Goal: Information Seeking & Learning: Learn about a topic

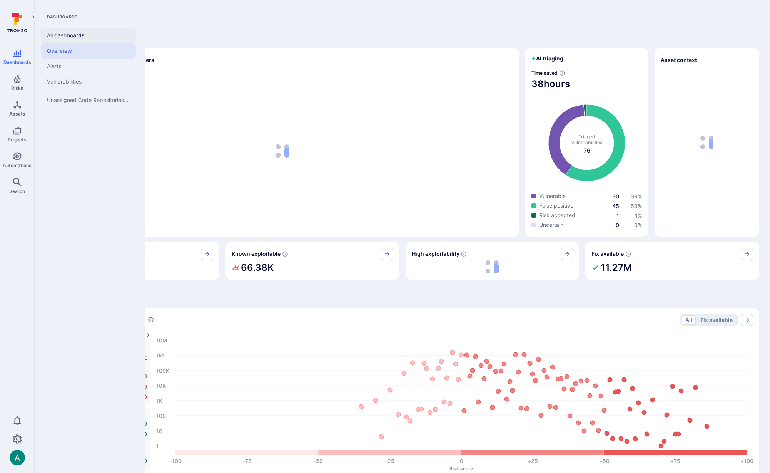
click at [70, 36] on link "All dashboards" at bounding box center [88, 35] width 95 height 15
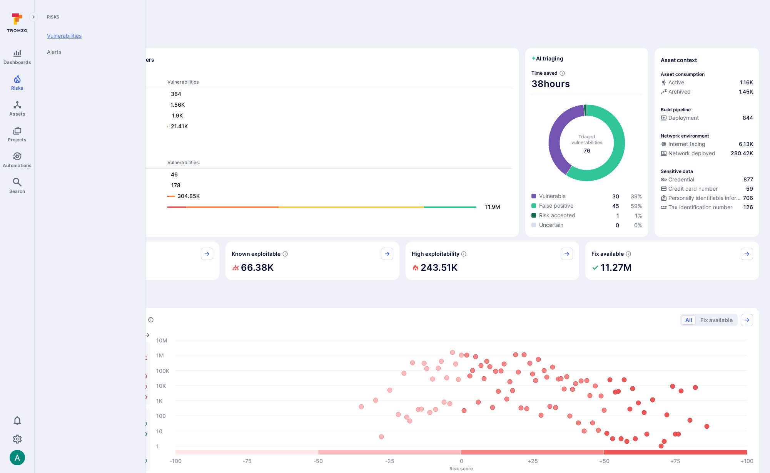
click at [46, 38] on link "Vulnerabilities" at bounding box center [88, 36] width 95 height 16
click at [18, 434] on icon "Settings" at bounding box center [17, 438] width 9 height 9
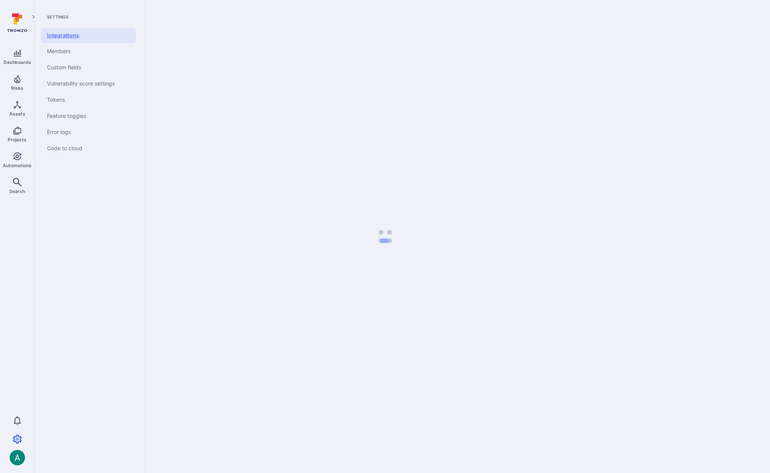
click at [75, 34] on link "Integrations" at bounding box center [88, 35] width 95 height 15
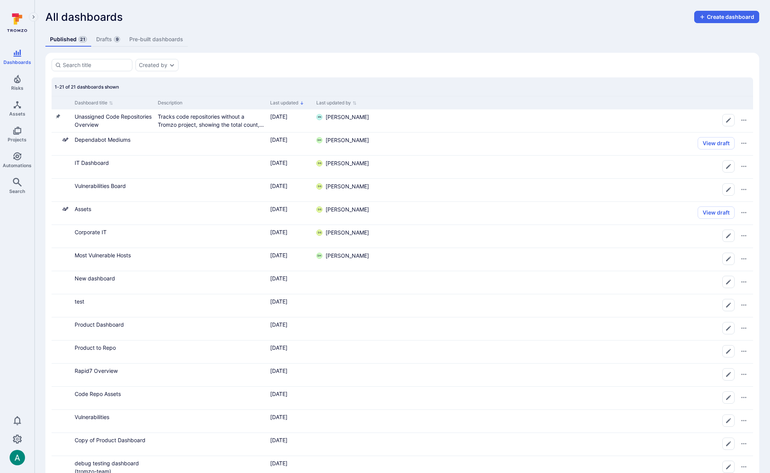
click at [104, 41] on link "Drafts 9" at bounding box center [108, 39] width 33 height 14
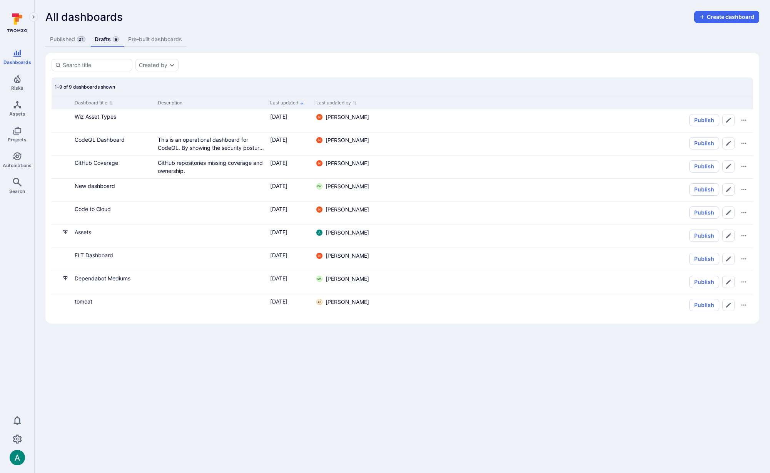
click at [67, 39] on link "Published 21" at bounding box center [67, 39] width 45 height 14
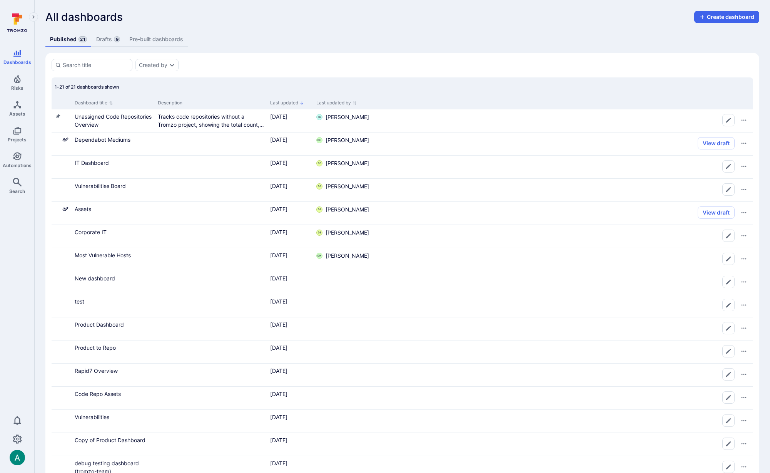
click at [425, 16] on div "All dashboards Create dashboard" at bounding box center [402, 17] width 714 height 12
click at [249, 13] on div "All dashboards Create dashboard" at bounding box center [402, 17] width 714 height 12
click at [250, 22] on div "All dashboards Create dashboard" at bounding box center [402, 17] width 714 height 12
click at [102, 44] on link "Drafts 9" at bounding box center [108, 39] width 33 height 14
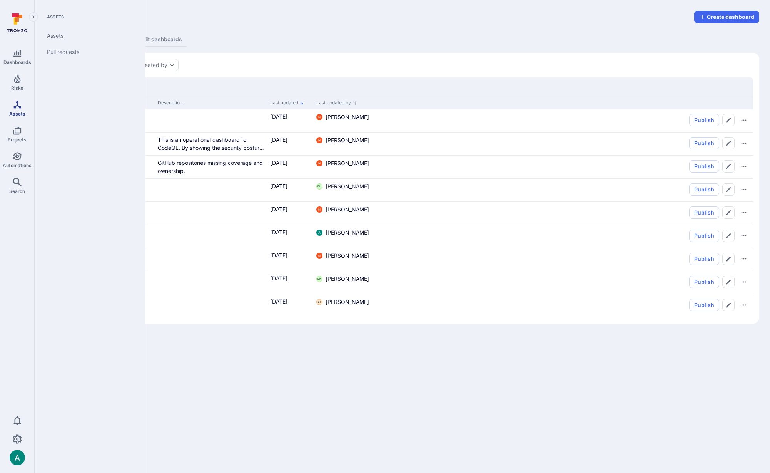
click at [13, 106] on icon "Assets" at bounding box center [17, 104] width 9 height 9
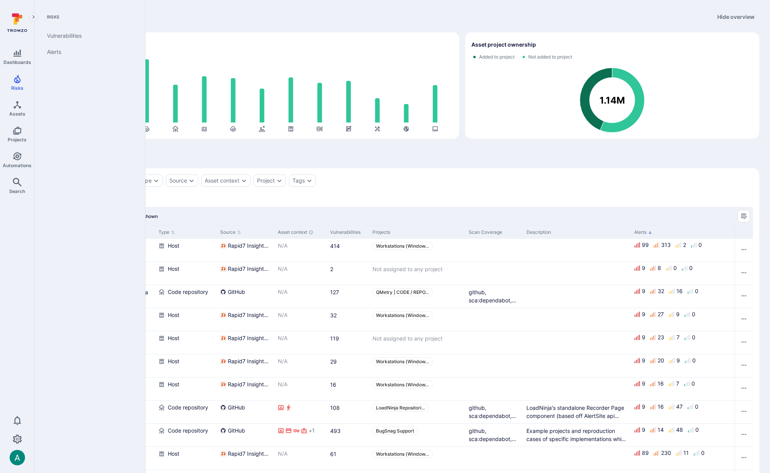
drag, startPoint x: 20, startPoint y: 83, endPoint x: 41, endPoint y: 66, distance: 26.8
click at [21, 83] on icon "Risks" at bounding box center [17, 78] width 9 height 9
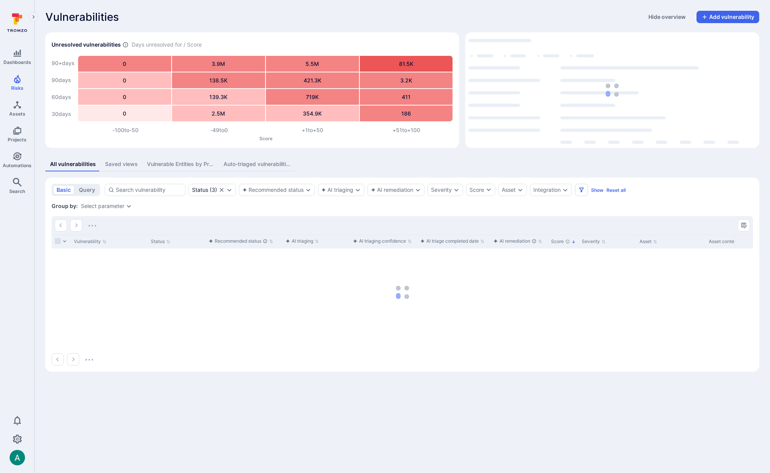
click at [532, 159] on div "All vulnerabilities Saved views Vulnerable Entities by Project Auto-triaged vul…" at bounding box center [402, 164] width 714 height 14
click at [560, 189] on div "Integration" at bounding box center [547, 190] width 27 height 6
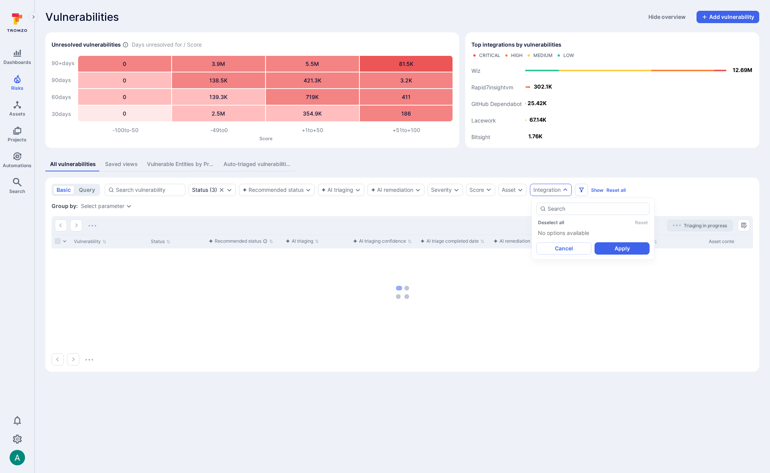
click at [561, 156] on div "Vulnerabilities Hide overview Add vulnerability Unresolved vulnerabilities Days…" at bounding box center [403, 191] width 736 height 382
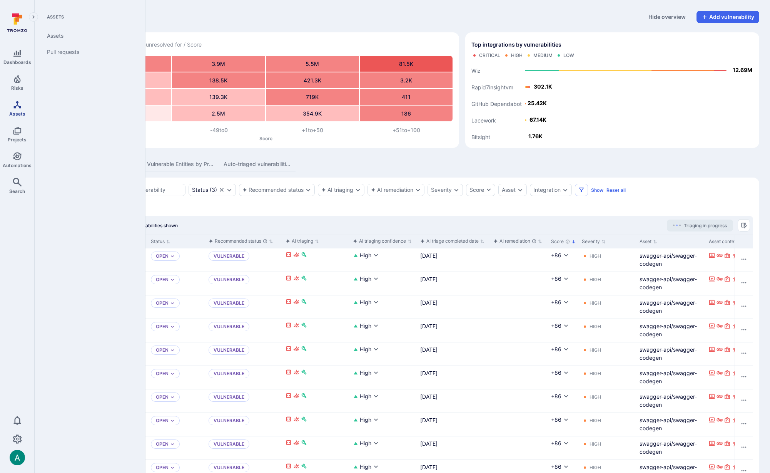
click at [22, 107] on link "Assets" at bounding box center [17, 108] width 34 height 23
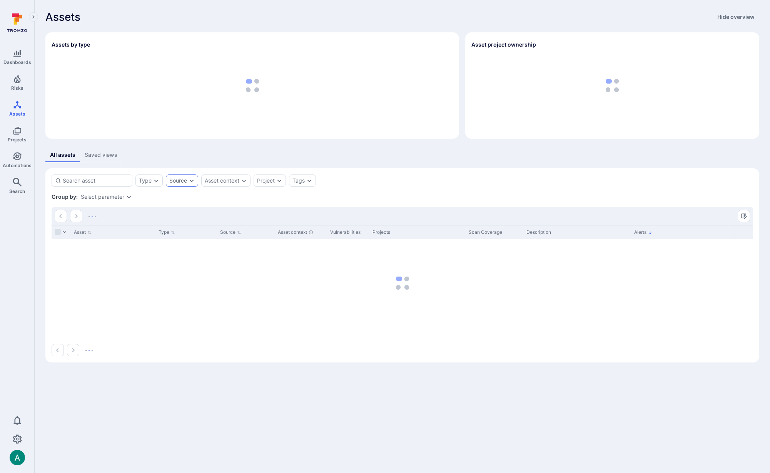
click at [182, 181] on div "Source" at bounding box center [178, 180] width 18 height 6
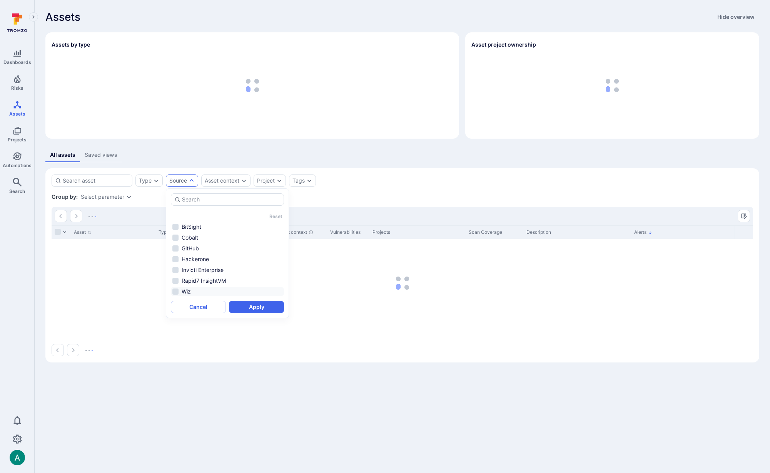
click at [187, 290] on li "Wiz" at bounding box center [227, 291] width 113 height 9
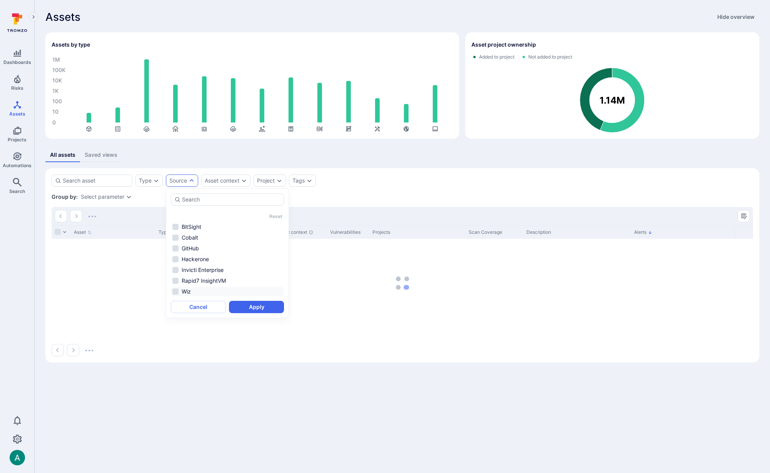
click at [183, 289] on li "Wiz" at bounding box center [227, 291] width 113 height 9
click at [264, 305] on button "Apply" at bounding box center [256, 307] width 55 height 12
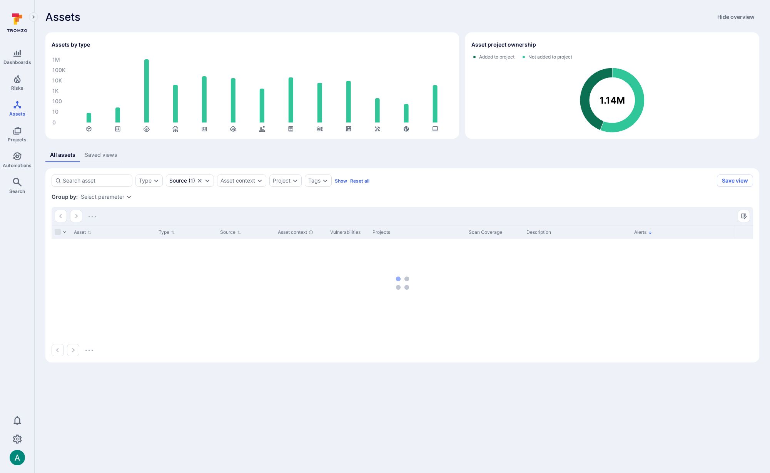
click at [128, 197] on icon "Expand dropdown" at bounding box center [129, 197] width 4 height 3
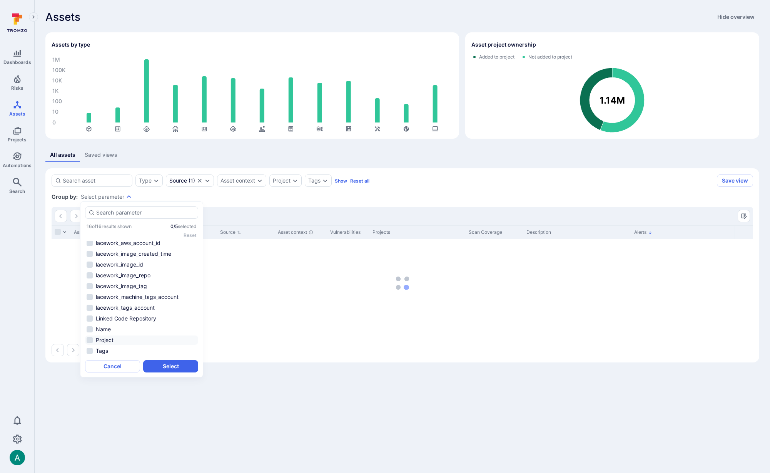
scroll to position [57, 0]
click at [145, 338] on li "Type" at bounding box center [141, 339] width 113 height 9
click at [151, 352] on li "wiz_type" at bounding box center [141, 350] width 113 height 9
click at [178, 366] on button "Select" at bounding box center [170, 366] width 55 height 12
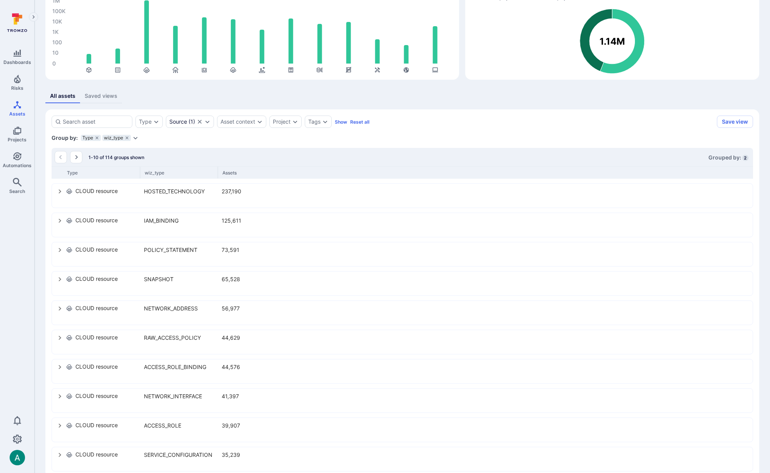
scroll to position [60, 0]
click at [79, 149] on div "1-10 of 114 groups shown Grouped by: 2" at bounding box center [403, 156] width 702 height 18
click at [79, 154] on icon "Go to the next page" at bounding box center [76, 156] width 6 height 6
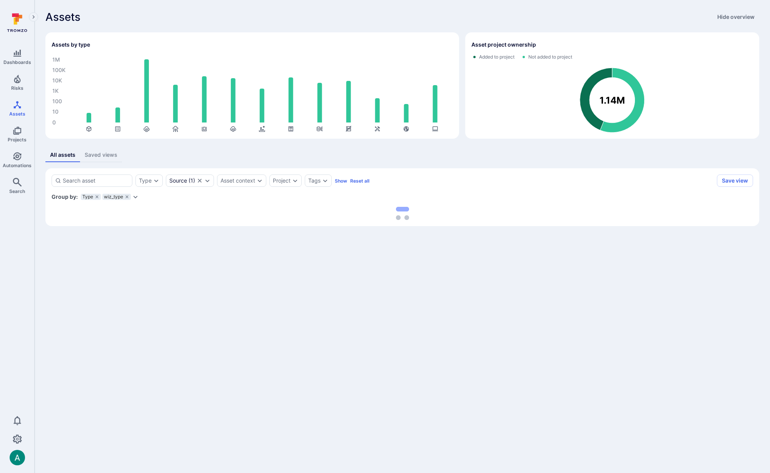
scroll to position [0, 0]
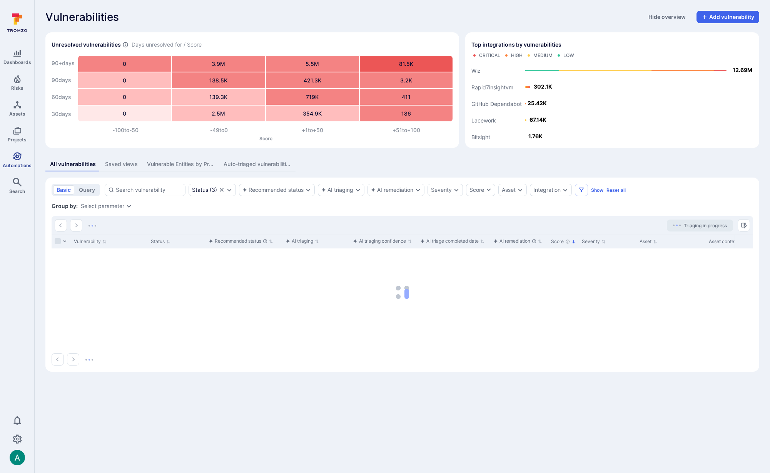
click at [18, 156] on icon "Automations" at bounding box center [17, 156] width 8 height 8
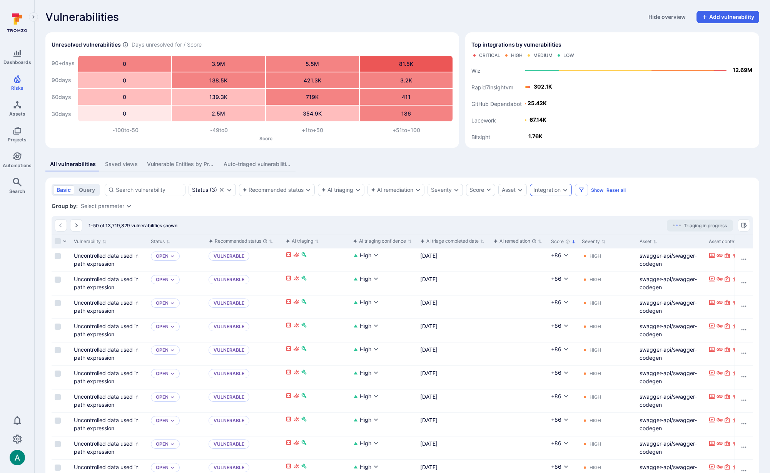
click at [558, 189] on div "Integration" at bounding box center [547, 190] width 27 height 6
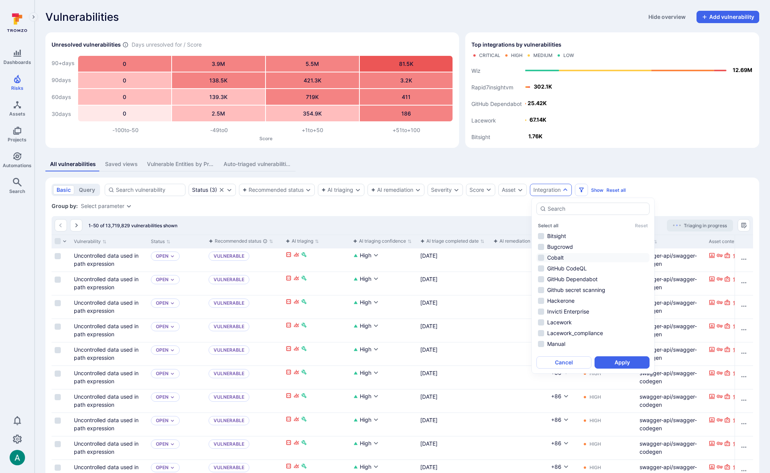
click at [556, 254] on li "Cobalt" at bounding box center [593, 257] width 113 height 9
click at [641, 363] on button "Apply" at bounding box center [622, 362] width 55 height 12
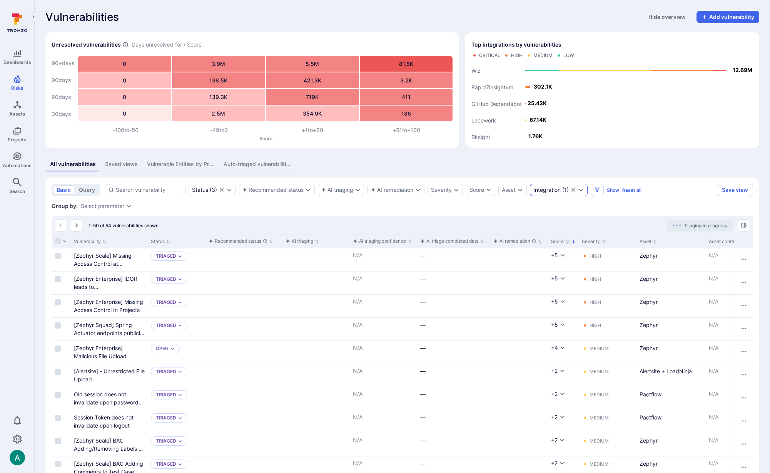
click at [561, 191] on div "Integration" at bounding box center [547, 190] width 27 height 6
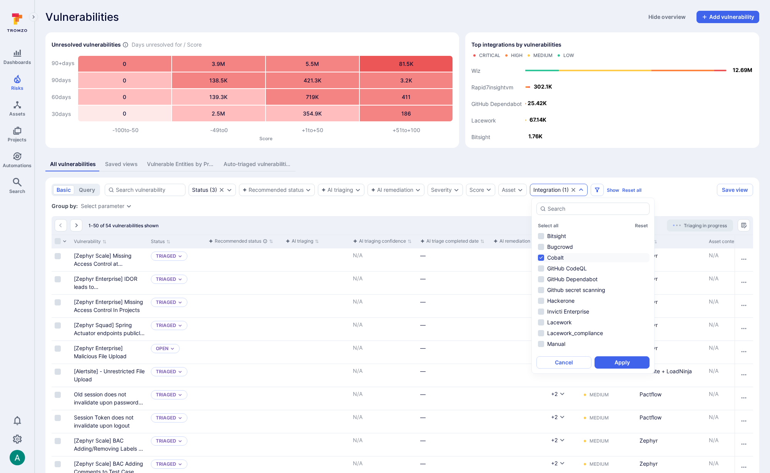
click at [431, 209] on div "Group by: Select parameter" at bounding box center [403, 206] width 702 height 8
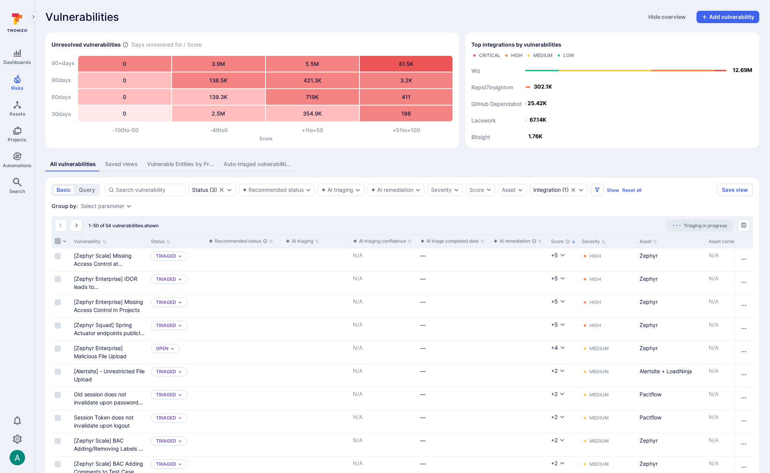
click at [57, 241] on input "Select all rows" at bounding box center [58, 241] width 6 height 6
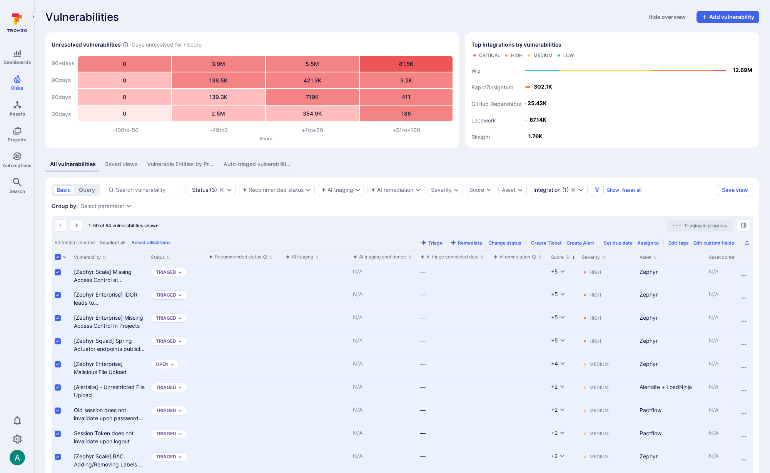
drag, startPoint x: 57, startPoint y: 255, endPoint x: 2, endPoint y: 241, distance: 56.7
click at [57, 255] on input "Select all rows" at bounding box center [58, 257] width 6 height 6
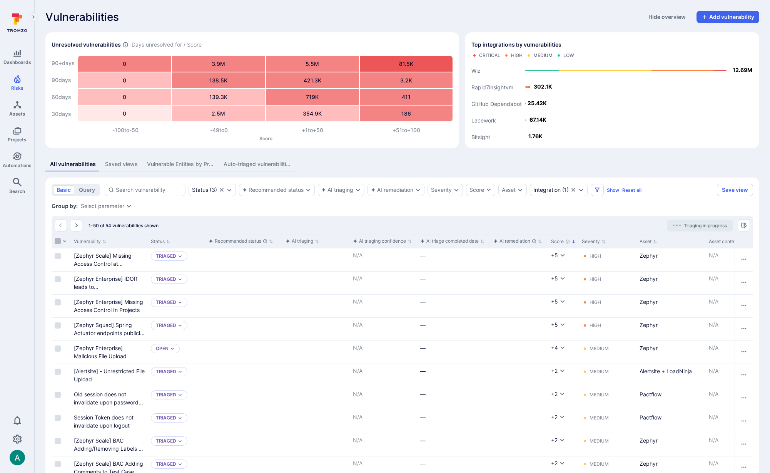
click at [58, 242] on input "Select all rows" at bounding box center [58, 241] width 6 height 6
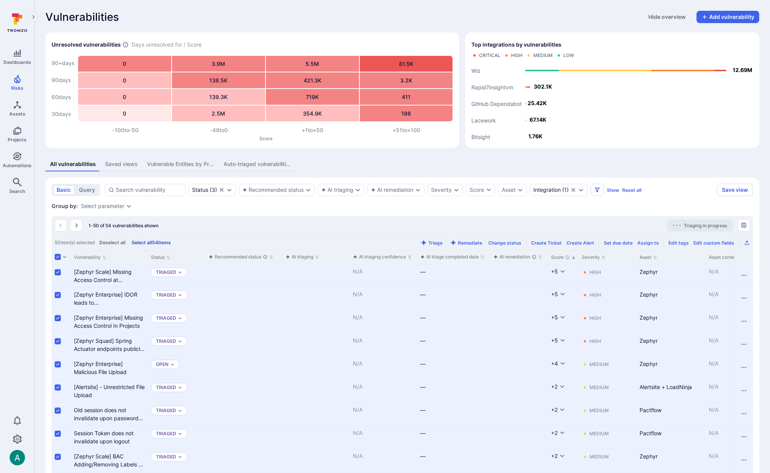
click at [146, 241] on button "Select all 54 items" at bounding box center [151, 242] width 42 height 6
click at [56, 256] on input "Unselect all rows" at bounding box center [58, 257] width 6 height 6
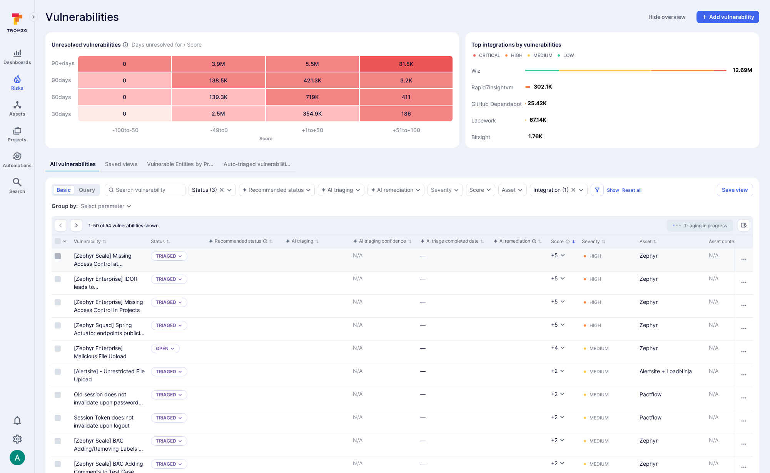
click at [60, 254] on input "Select row" at bounding box center [58, 256] width 6 height 6
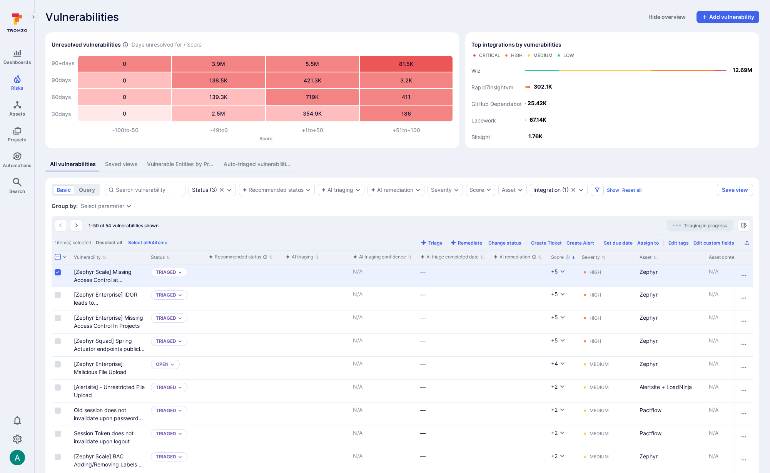
click at [59, 272] on input "Select row" at bounding box center [58, 272] width 6 height 6
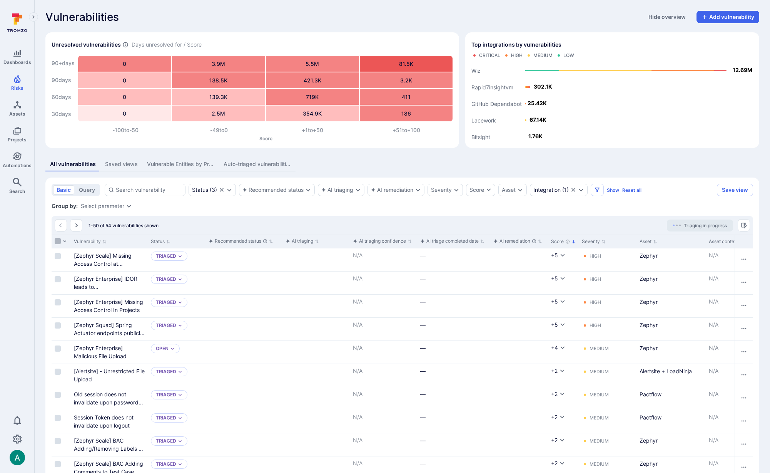
click at [59, 242] on input "Select all rows" at bounding box center [58, 241] width 6 height 6
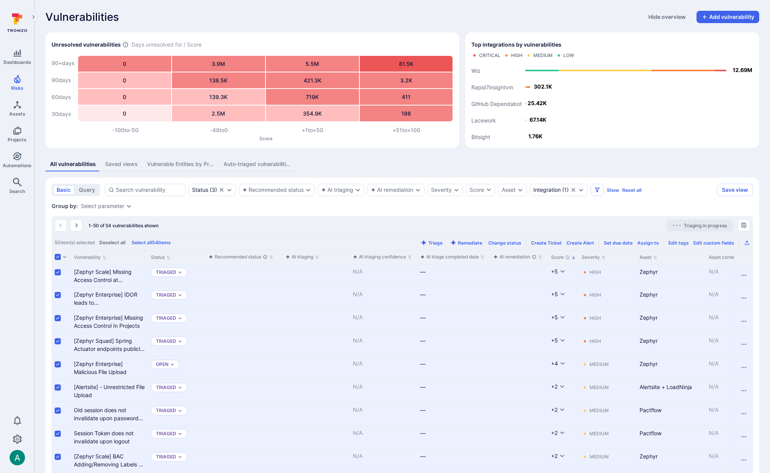
click at [507, 244] on div "Change status" at bounding box center [505, 243] width 33 height 6
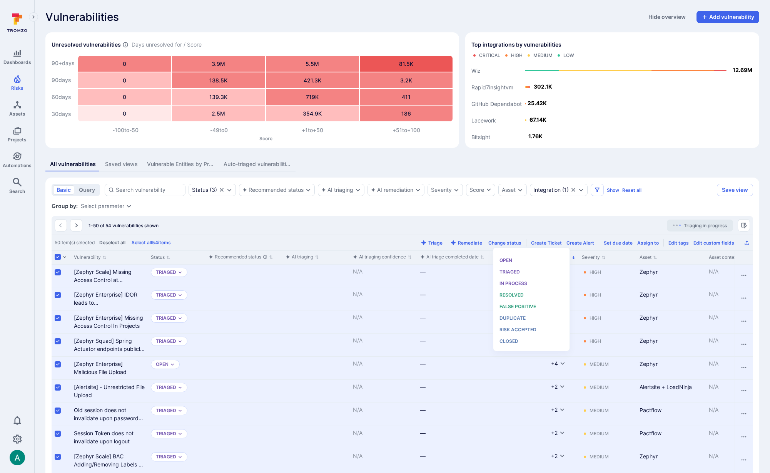
scroll to position [6, 0]
click at [483, 207] on div "Group by: Select parameter" at bounding box center [403, 206] width 702 height 8
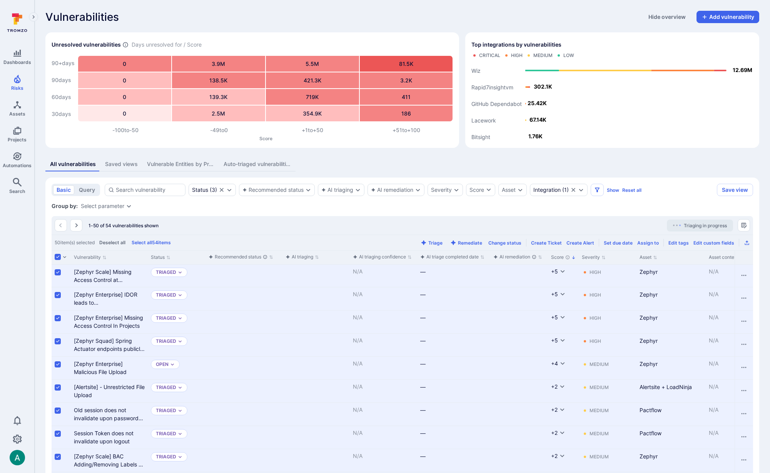
click at [520, 243] on div "Change status" at bounding box center [505, 243] width 33 height 6
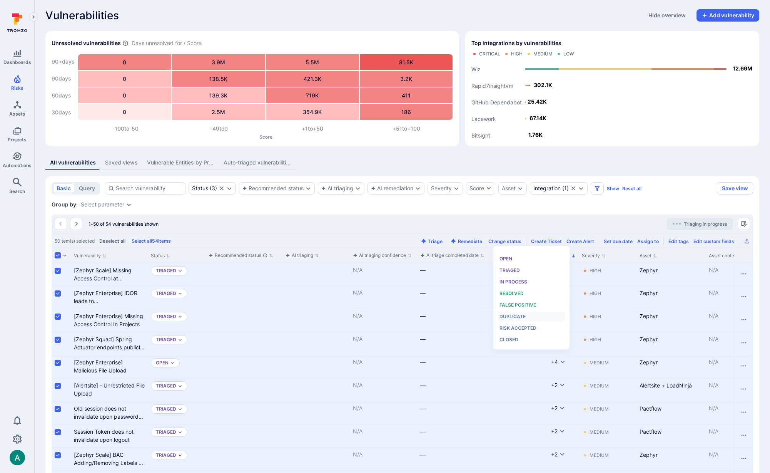
scroll to position [2, 0]
click at [581, 186] on icon "Expand dropdown" at bounding box center [581, 187] width 6 height 6
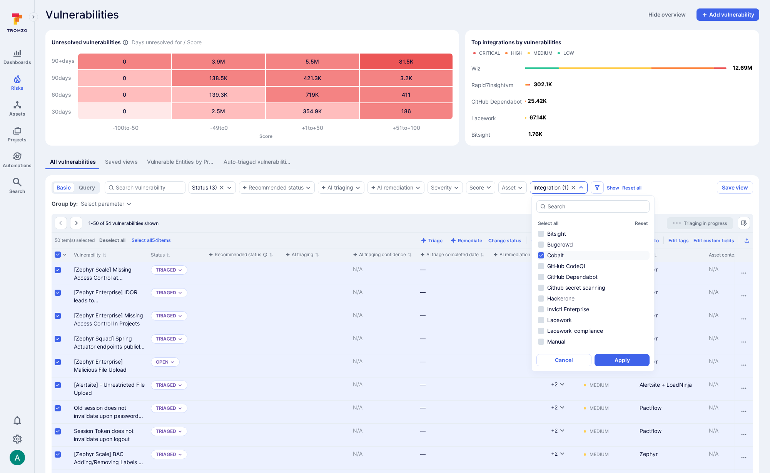
click at [485, 202] on div "Group by: Select parameter" at bounding box center [403, 204] width 702 height 8
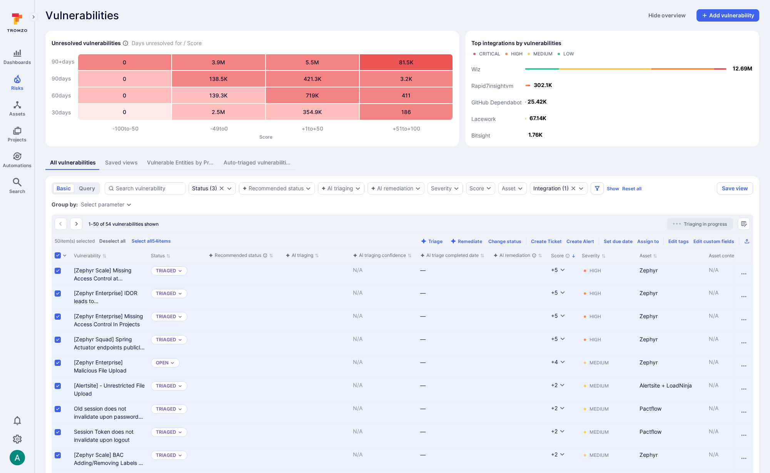
click at [56, 254] on input "Select all rows" at bounding box center [58, 255] width 6 height 6
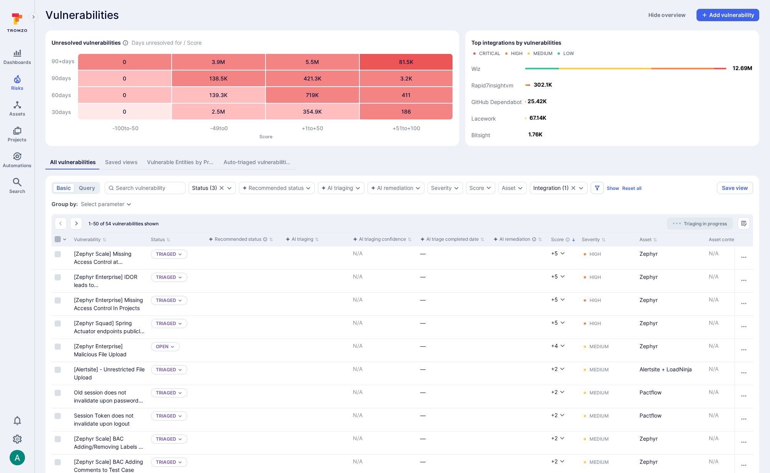
click at [58, 240] on input "Select all rows" at bounding box center [58, 239] width 6 height 6
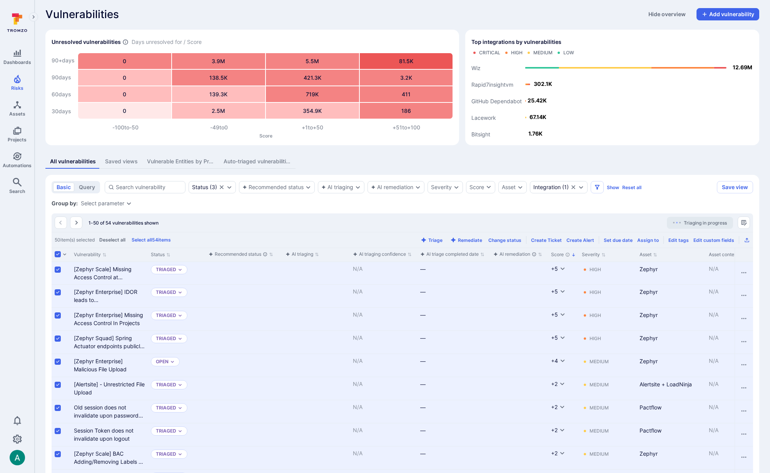
scroll to position [3, 0]
click at [515, 239] on div "Change status" at bounding box center [505, 240] width 33 height 6
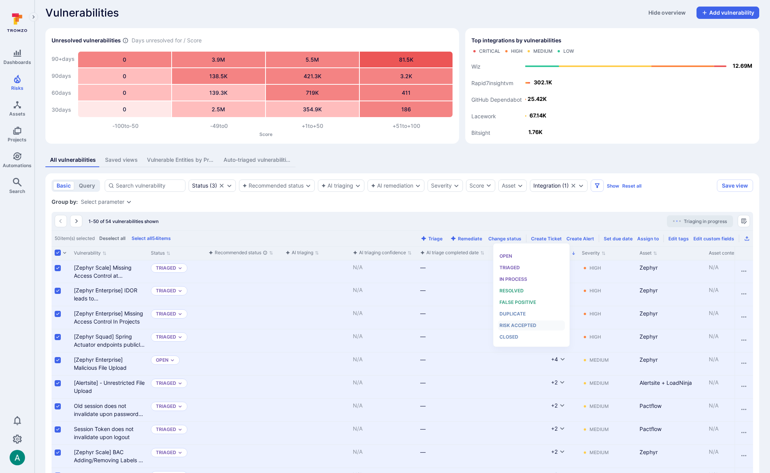
scroll to position [4, 0]
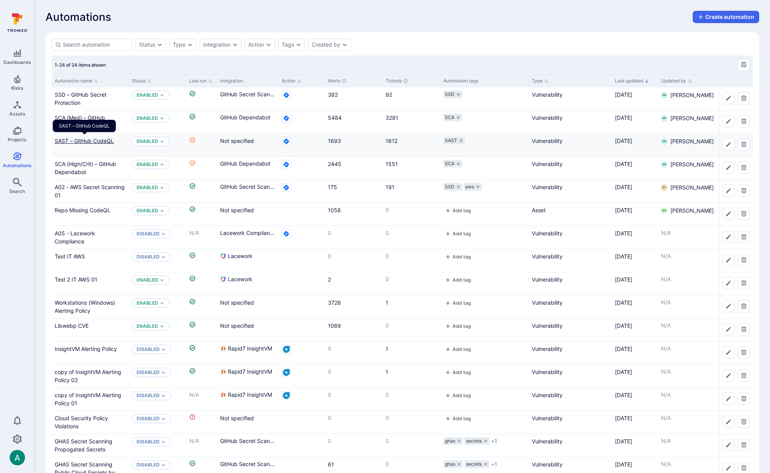
click at [92, 140] on link "SAST – GitHub CodeQL" at bounding box center [84, 140] width 59 height 7
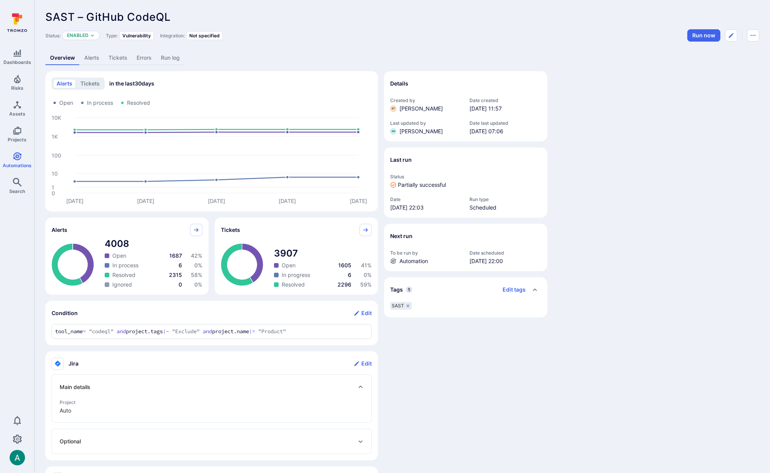
click at [116, 56] on link "Tickets" at bounding box center [118, 58] width 28 height 14
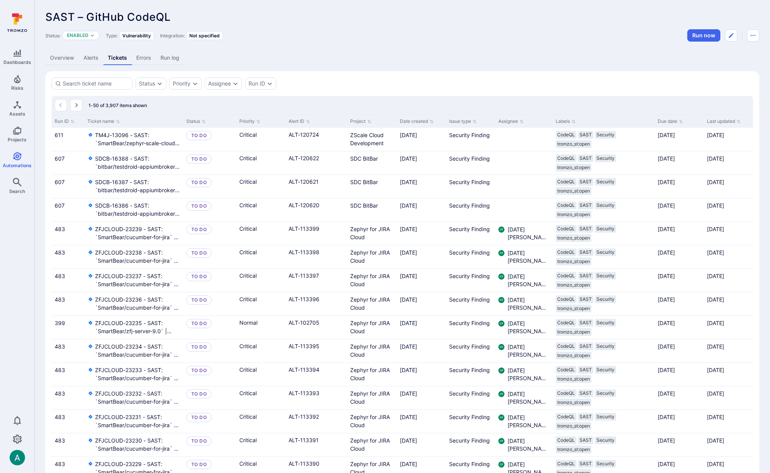
click at [149, 57] on link "Errors" at bounding box center [144, 58] width 24 height 14
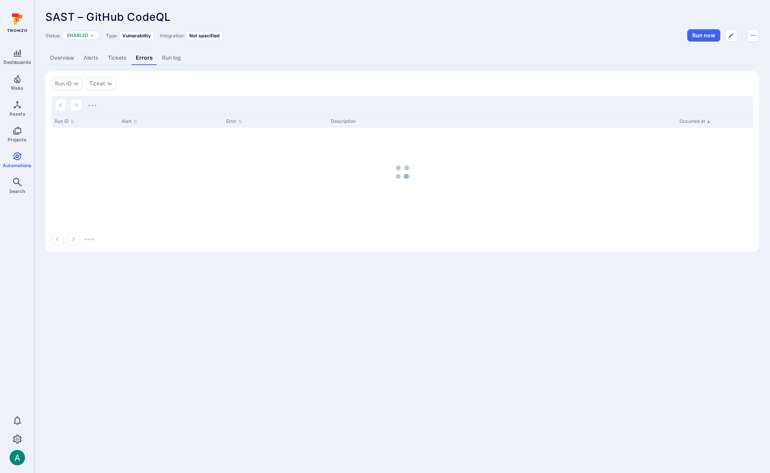
click at [69, 60] on link "Overview" at bounding box center [61, 58] width 33 height 14
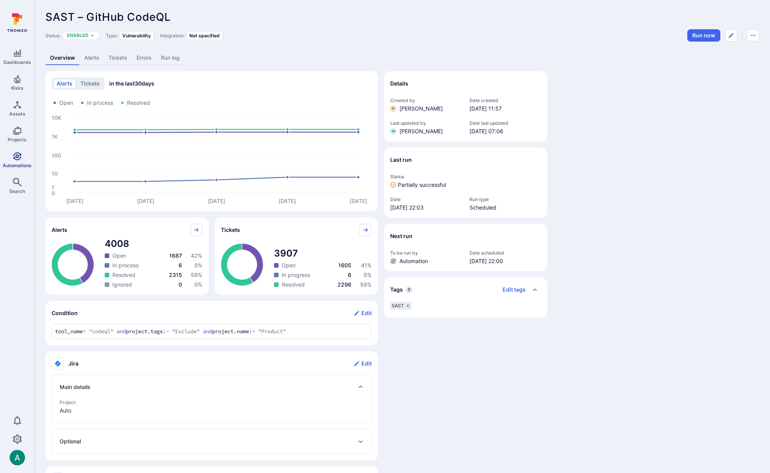
click at [21, 157] on icon "Automations" at bounding box center [17, 156] width 9 height 9
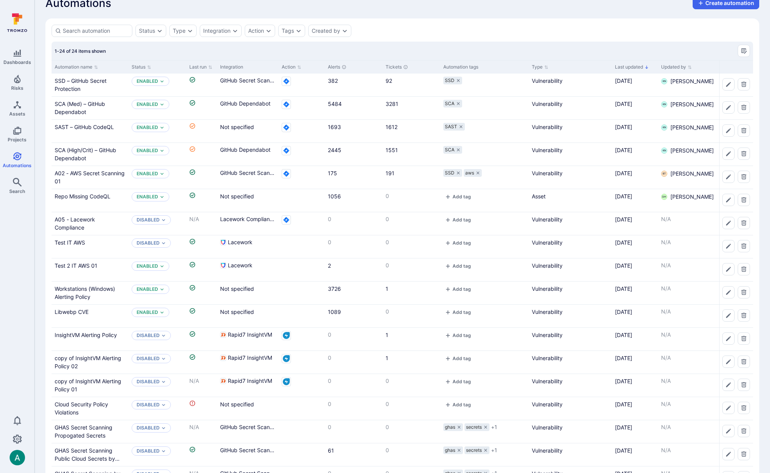
scroll to position [14, 0]
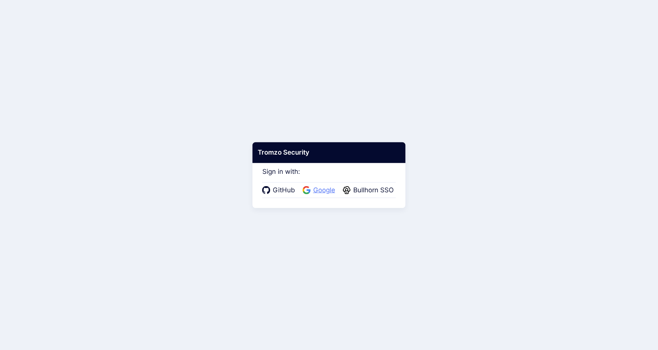
click at [323, 191] on span "Google" at bounding box center [324, 191] width 27 height 10
